Goal: Navigation & Orientation: Find specific page/section

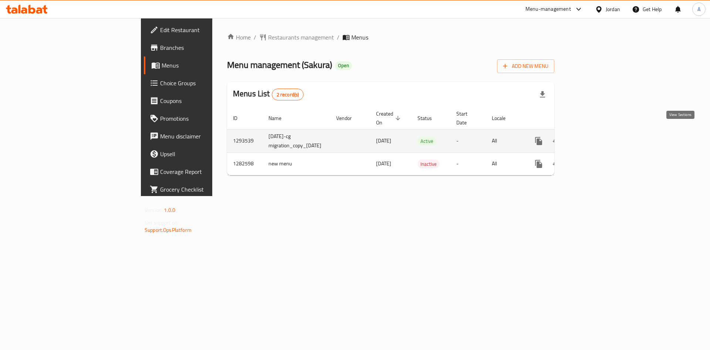
click at [596, 137] on icon "enhanced table" at bounding box center [591, 141] width 9 height 9
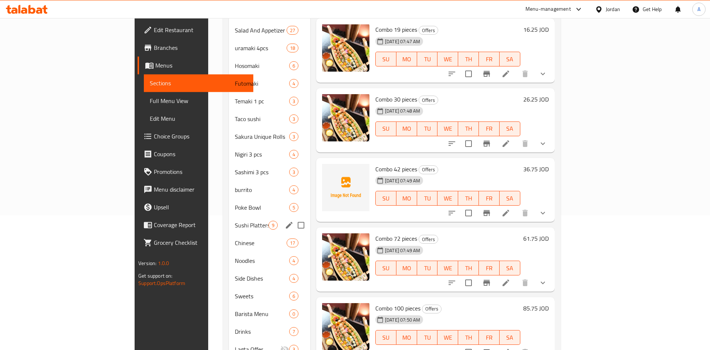
scroll to position [156, 0]
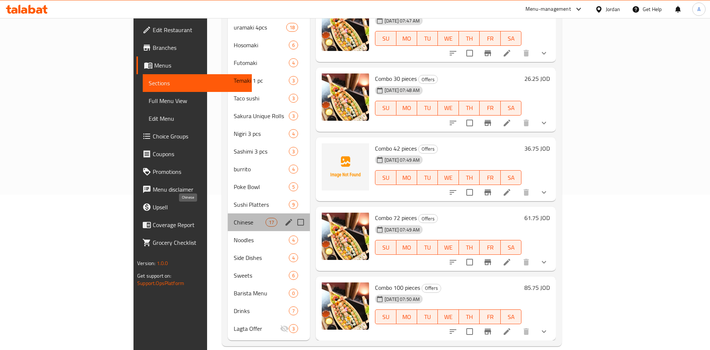
click at [234, 218] on span "Chinese" at bounding box center [249, 222] width 31 height 9
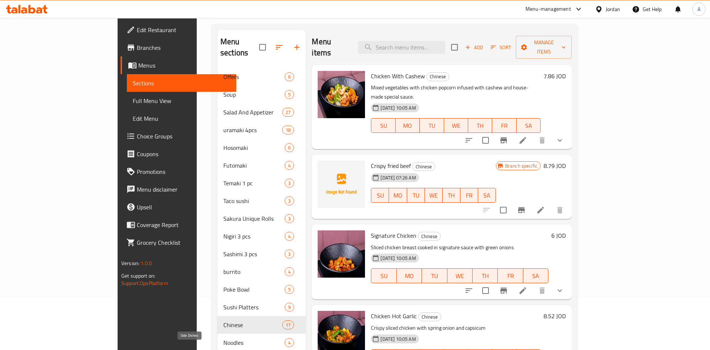
scroll to position [5, 0]
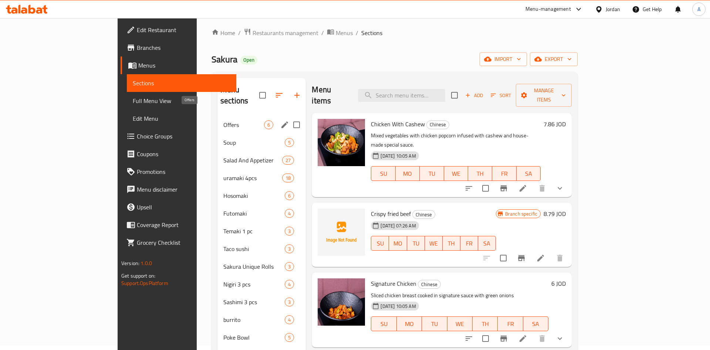
click at [223, 120] on span "Offers" at bounding box center [243, 124] width 41 height 9
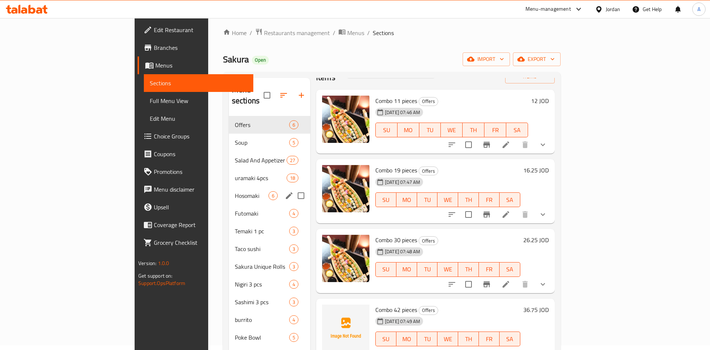
scroll to position [34, 0]
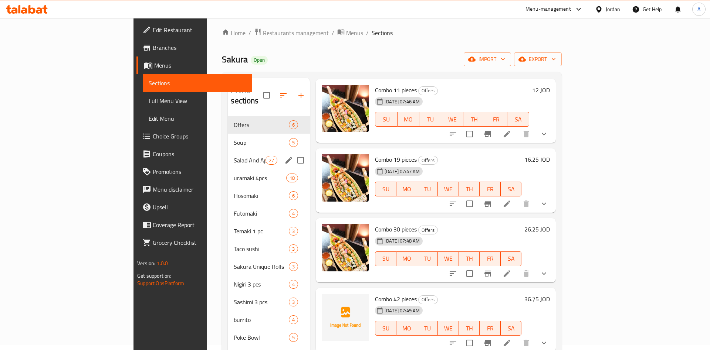
drag, startPoint x: 184, startPoint y: 142, endPoint x: 180, endPoint y: 140, distance: 3.8
click at [228, 152] on div "Salad And Appetizer 27" at bounding box center [269, 161] width 82 height 18
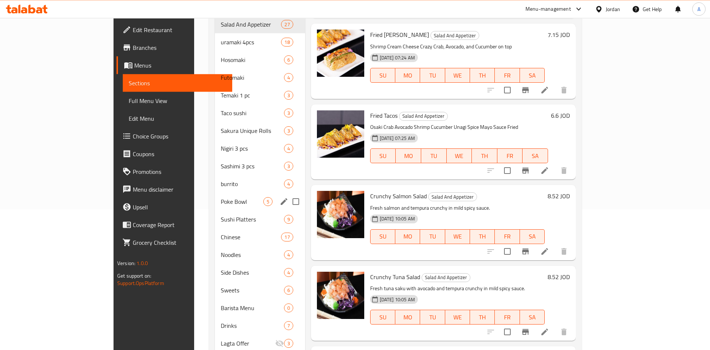
scroll to position [156, 0]
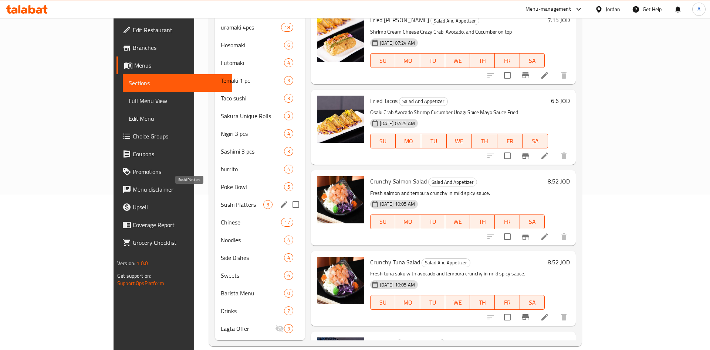
click at [221, 200] on span "Sushi Platters" at bounding box center [242, 204] width 43 height 9
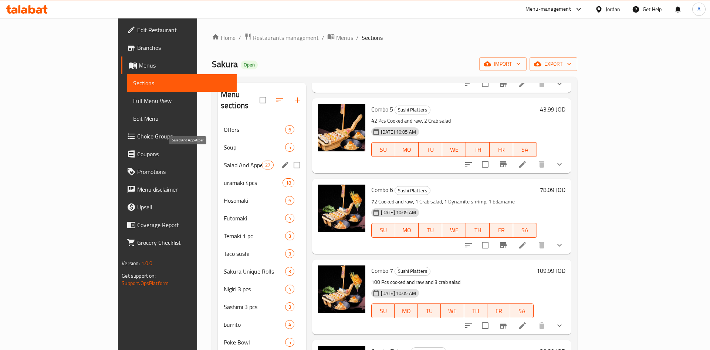
click at [224, 161] on span "Salad And Appetizer" at bounding box center [243, 165] width 38 height 9
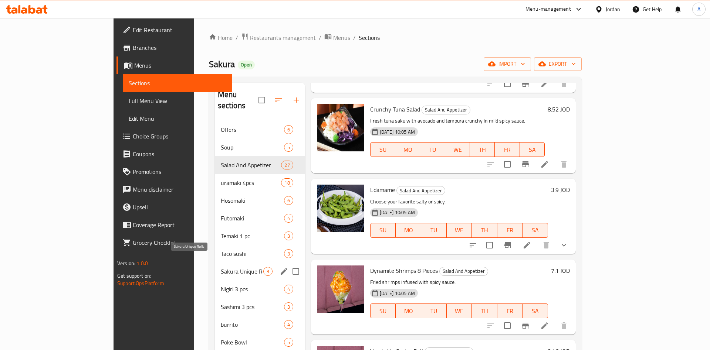
click at [221, 267] on span "Sakura Unique Rolls" at bounding box center [242, 271] width 43 height 9
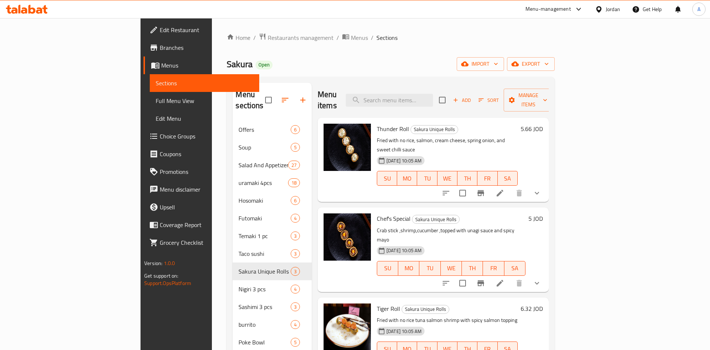
click at [232, 118] on nav "Offers 6 Soup 5 Salad And Appetizer 27 uramaki 4pcs 18 Hosomaki 6 Futomaki 4 Te…" at bounding box center [271, 307] width 79 height 378
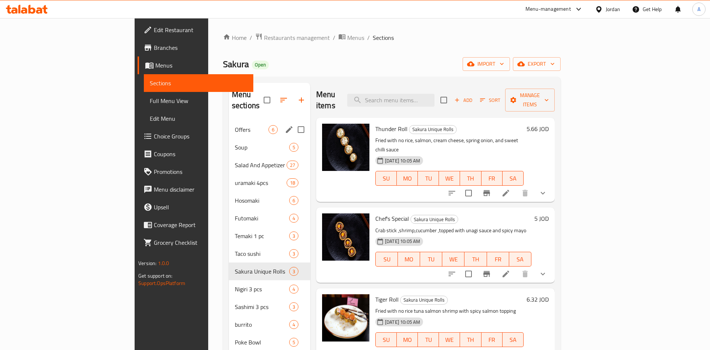
click at [235, 125] on span "Offers" at bounding box center [252, 129] width 34 height 9
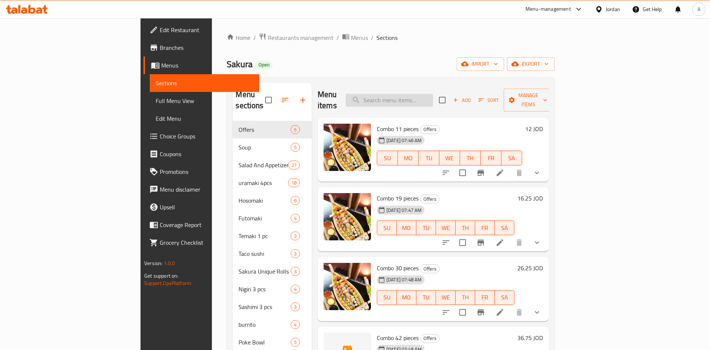
click at [433, 94] on input "search" at bounding box center [389, 100] width 87 height 13
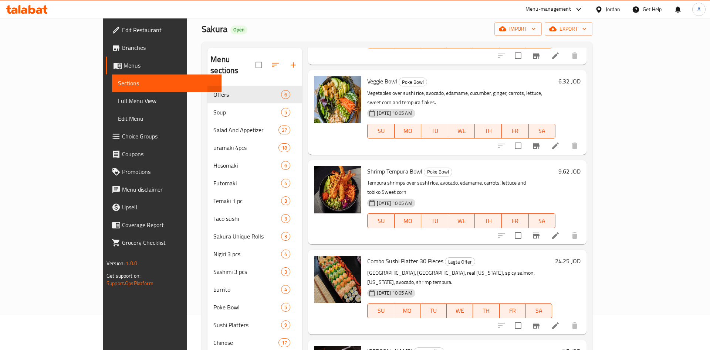
scroll to position [75, 0]
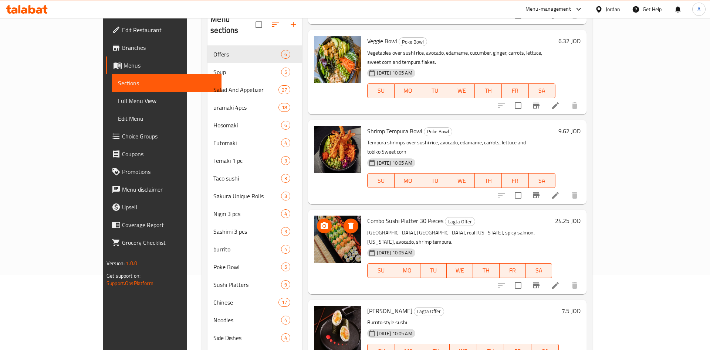
type input "sush"
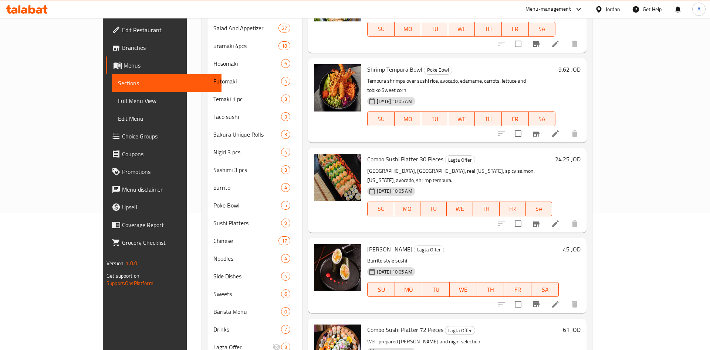
scroll to position [156, 0]
